Goal: Navigation & Orientation: Find specific page/section

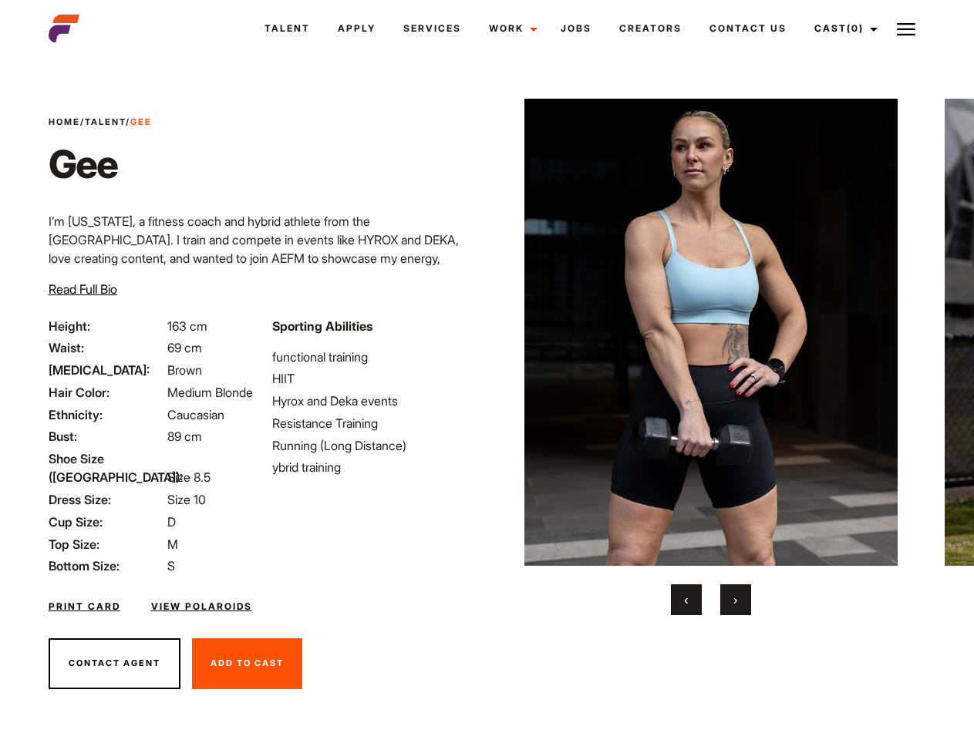
click at [841, 29] on link "Cast (0)" at bounding box center [844, 29] width 86 height 42
click at [906, 29] on img at bounding box center [906, 29] width 19 height 19
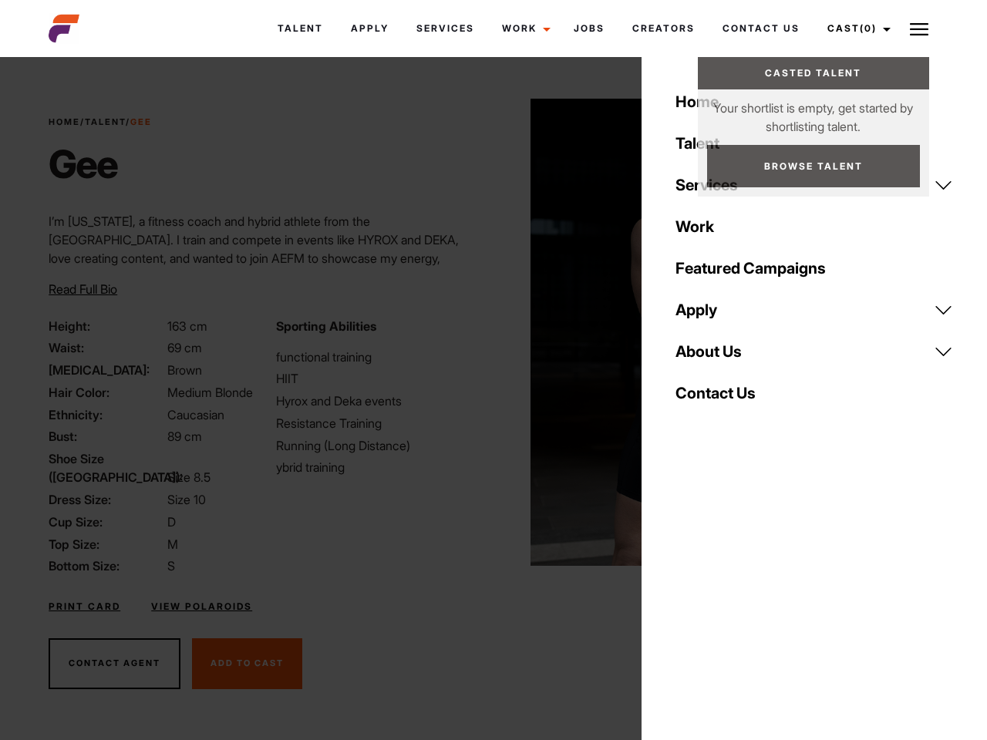
click at [710, 357] on img at bounding box center [718, 332] width 374 height 467
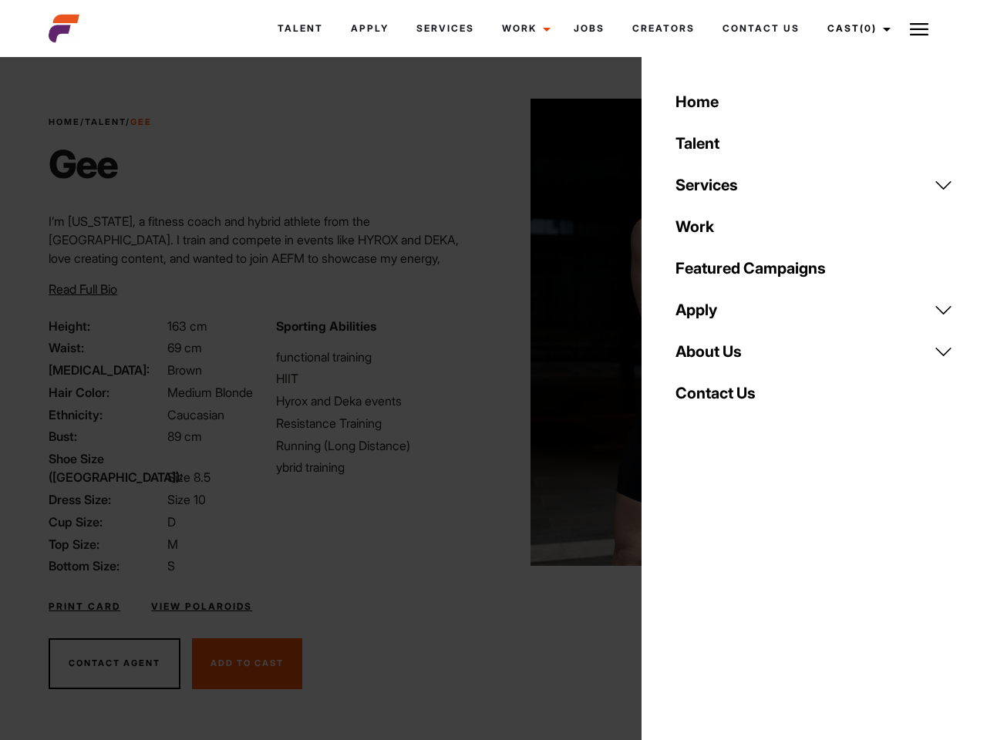
click at [487, 332] on div "Sporting Abilities functional training HIIT Hyrox and Deka events Resistance Tr…" at bounding box center [380, 446] width 227 height 259
click at [686, 600] on div "Home Talent Services Talent Casting Photography Videography Creative Hair and M…" at bounding box center [815, 370] width 346 height 740
click at [736, 600] on div "Home Talent Services Talent Casting Photography Videography Creative Hair and M…" at bounding box center [815, 370] width 346 height 740
